Goal: Task Accomplishment & Management: Use online tool/utility

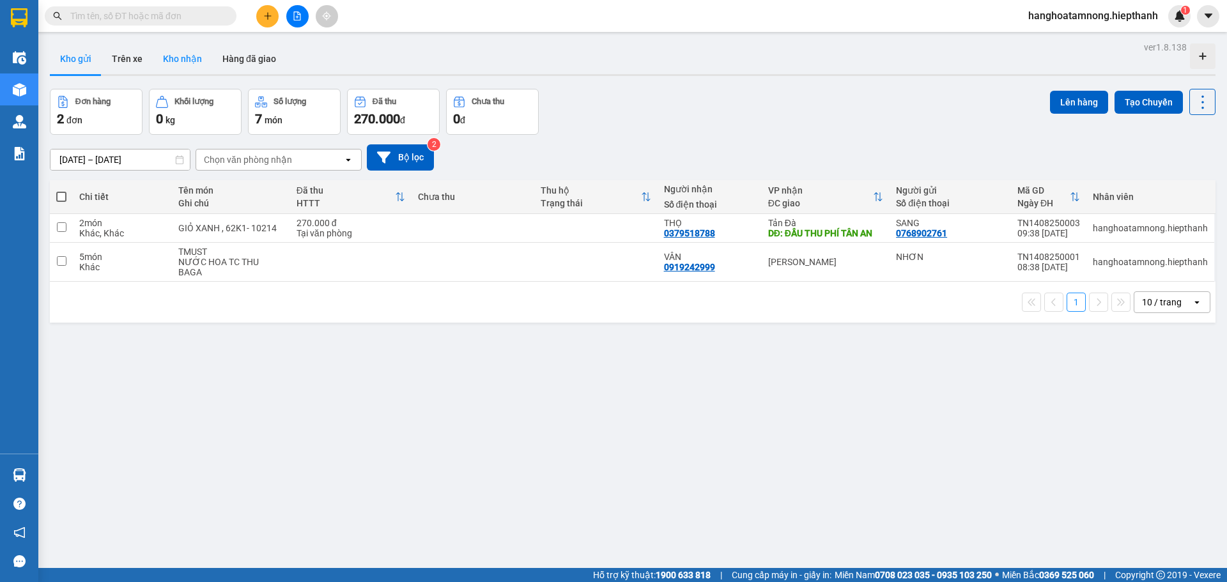
click at [184, 49] on button "Kho nhận" at bounding box center [182, 58] width 59 height 31
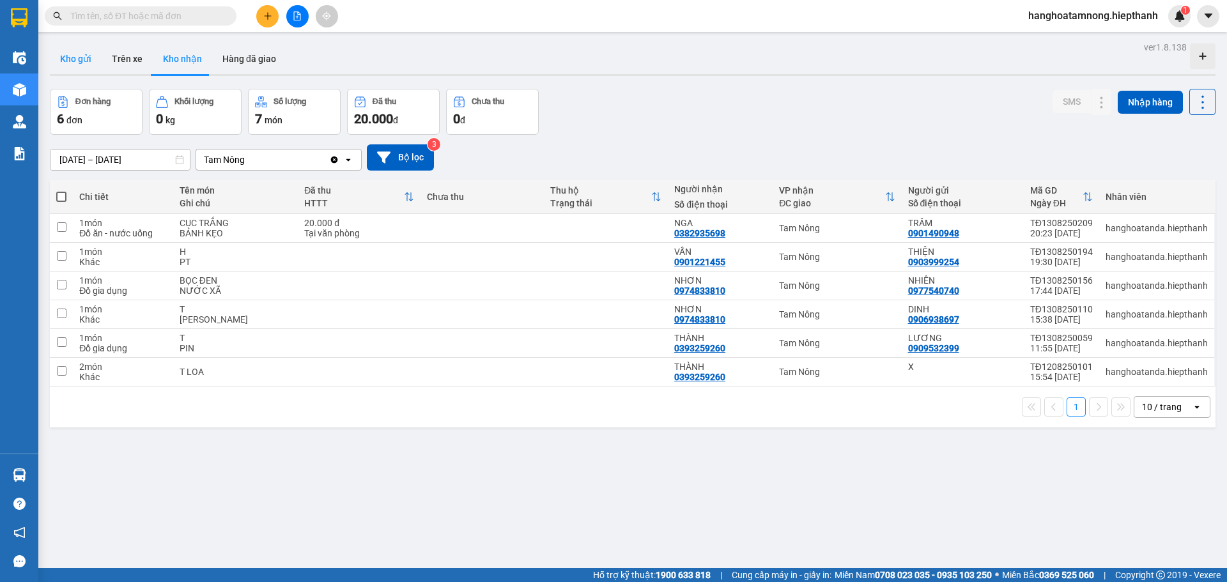
click at [73, 61] on button "Kho gửi" at bounding box center [76, 58] width 52 height 31
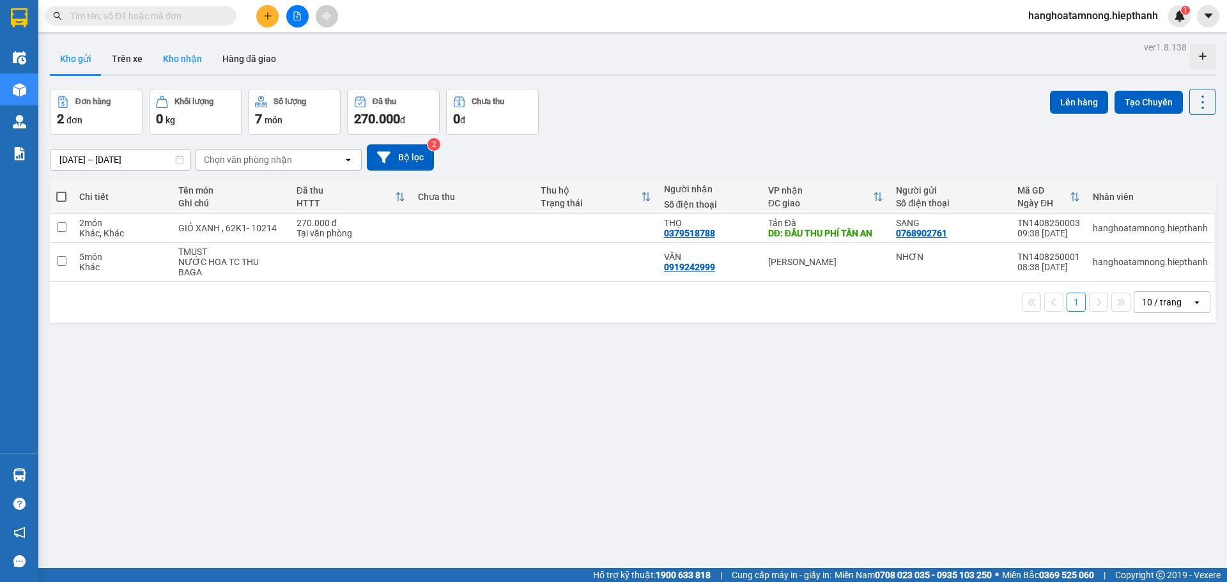
click at [180, 50] on button "Kho nhận" at bounding box center [182, 58] width 59 height 31
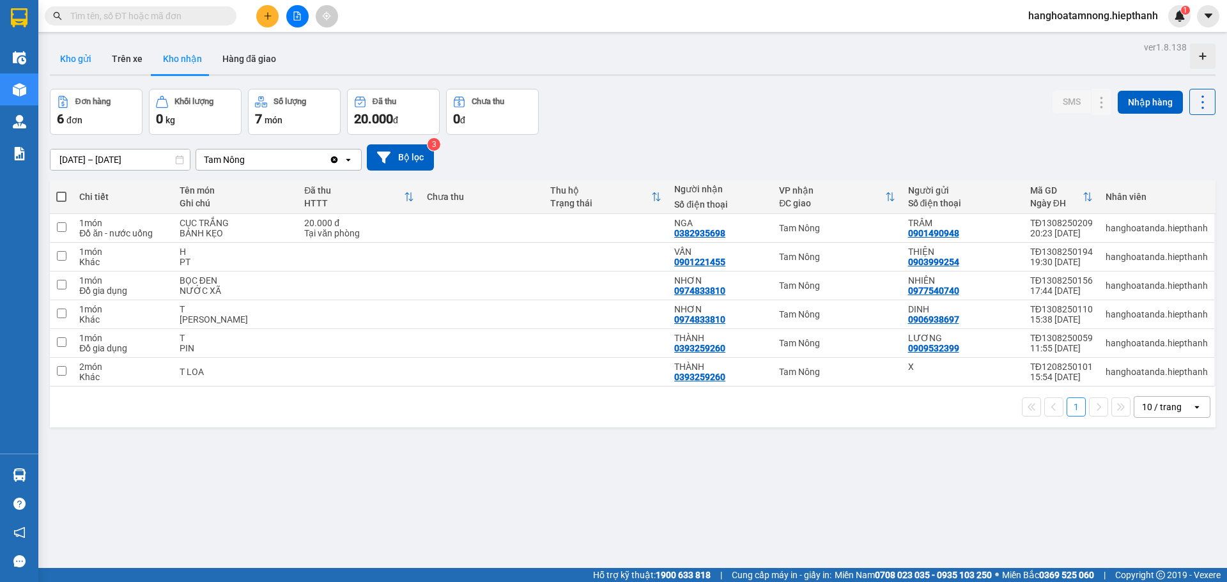
click at [90, 56] on button "Kho gửi" at bounding box center [76, 58] width 52 height 31
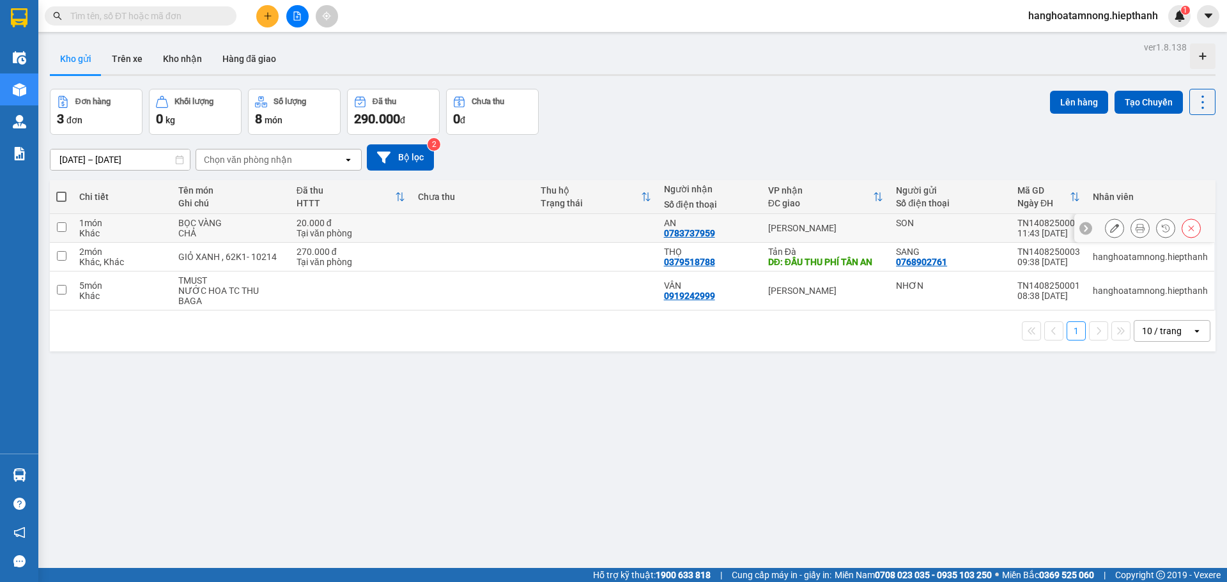
click at [1131, 229] on button at bounding box center [1140, 228] width 18 height 22
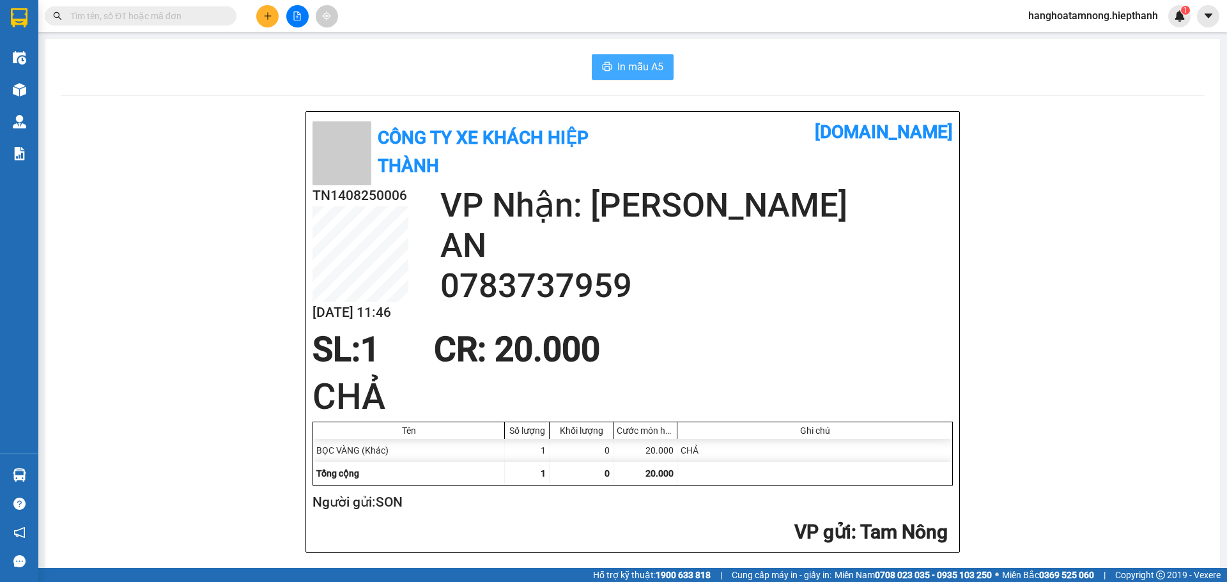
click at [625, 69] on span "In mẫu A5" at bounding box center [640, 67] width 46 height 16
